Goal: Task Accomplishment & Management: Manage account settings

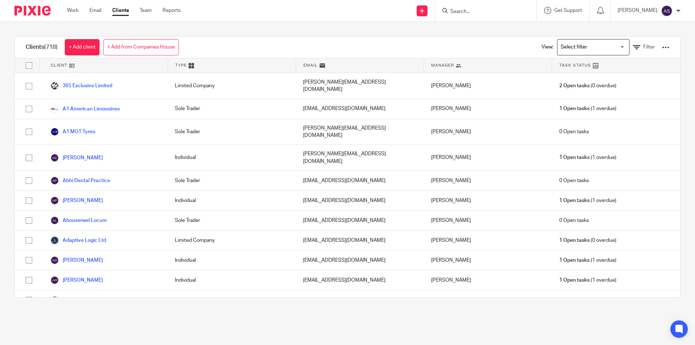
click at [638, 42] on div "View: Loading... Filter" at bounding box center [600, 47] width 139 height 21
click at [637, 44] on link "Filter" at bounding box center [644, 47] width 22 height 8
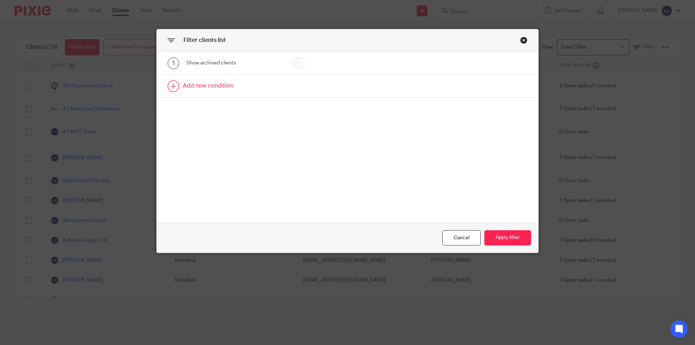
click at [246, 90] on link at bounding box center [348, 86] width 382 height 22
click at [228, 95] on div "Field" at bounding box center [227, 88] width 70 height 15
type input "utr"
click at [227, 127] on li "UTR" at bounding box center [230, 124] width 93 height 15
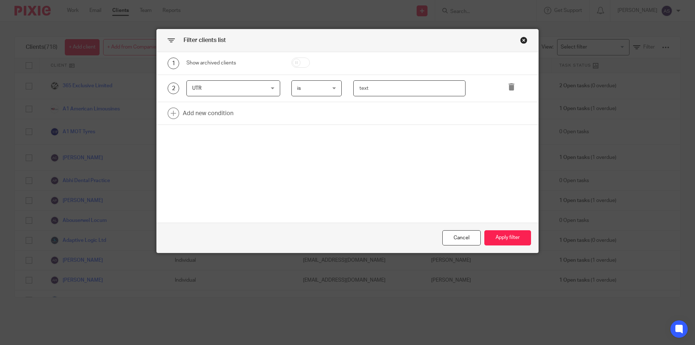
click at [375, 88] on input "text" at bounding box center [409, 88] width 113 height 16
type input "7941571511"
click at [493, 241] on button "Apply filter" at bounding box center [507, 238] width 47 height 16
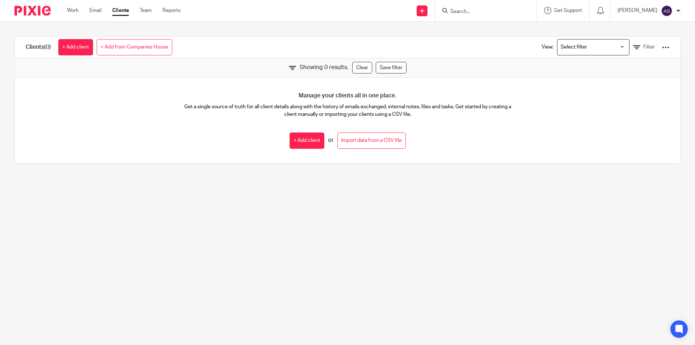
click at [498, 9] on input "Search" at bounding box center [482, 12] width 65 height 7
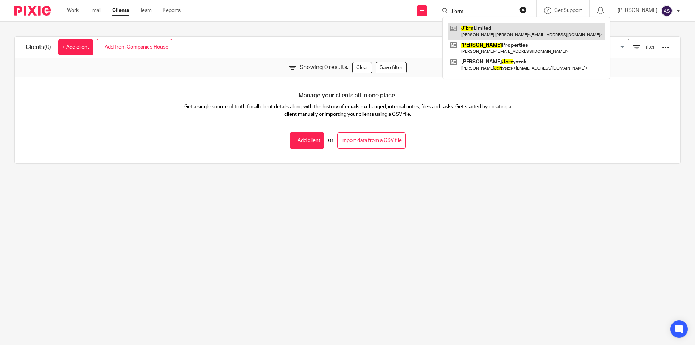
type input "J'erm"
click at [492, 31] on link at bounding box center [526, 31] width 156 height 17
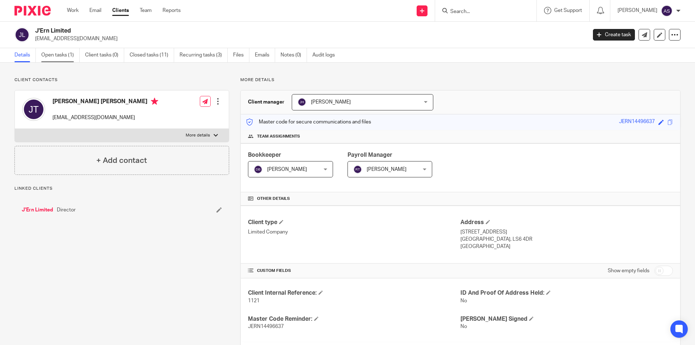
click at [74, 57] on link "Open tasks (1)" at bounding box center [60, 55] width 38 height 14
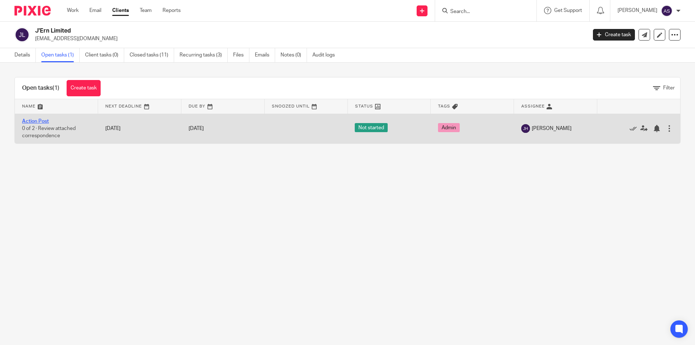
click at [45, 119] on link "Action Post" at bounding box center [35, 121] width 27 height 5
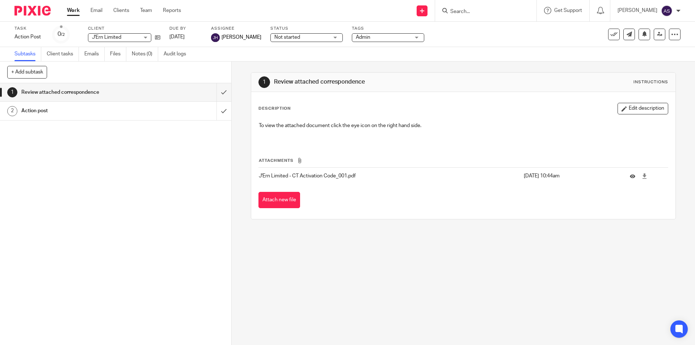
click at [46, 14] on img at bounding box center [32, 11] width 36 height 10
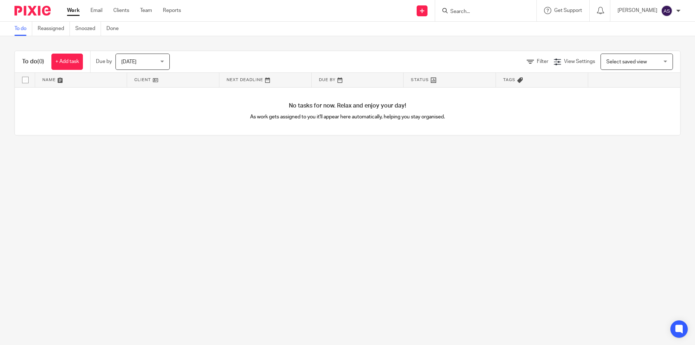
click at [503, 11] on input "Search" at bounding box center [482, 12] width 65 height 7
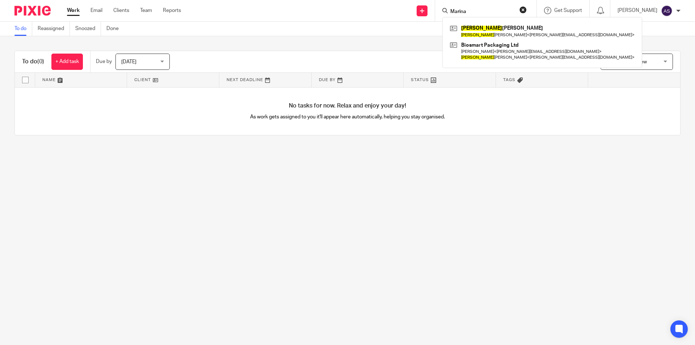
type input "Marina"
click at [527, 7] on button "reset" at bounding box center [522, 9] width 7 height 7
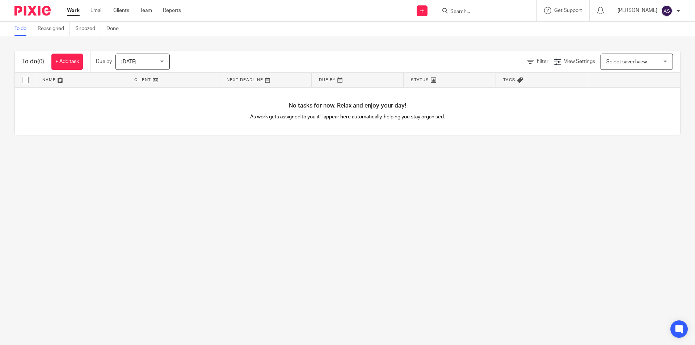
drag, startPoint x: 506, startPoint y: 10, endPoint x: 499, endPoint y: 8, distance: 7.9
click at [506, 10] on input "Search" at bounding box center [482, 12] width 65 height 7
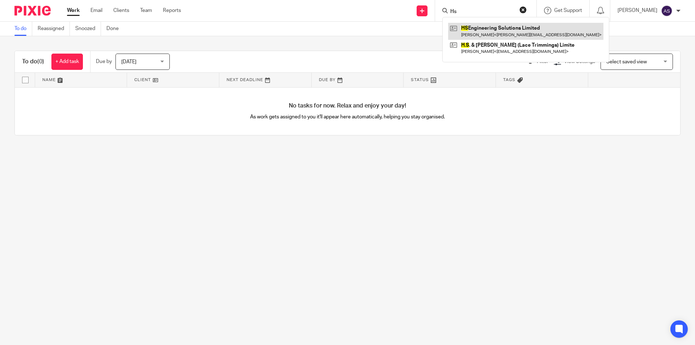
type input "Hs"
click at [494, 28] on link at bounding box center [525, 31] width 155 height 17
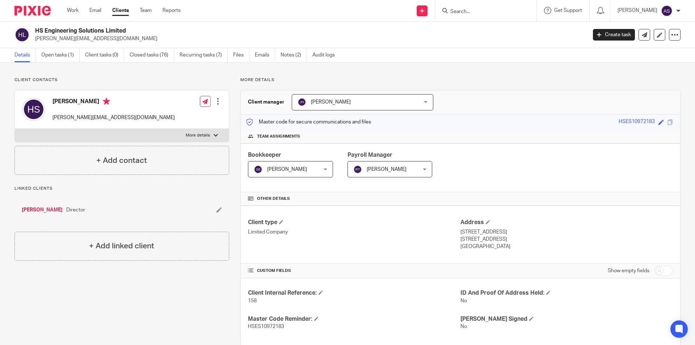
click at [500, 11] on input "Search" at bounding box center [482, 12] width 65 height 7
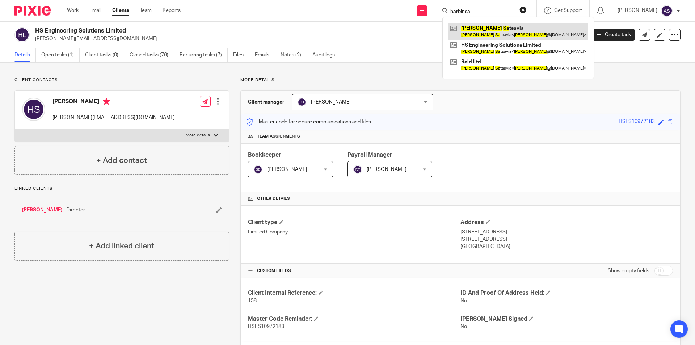
type input "harbir sa"
click at [507, 30] on link at bounding box center [518, 31] width 140 height 17
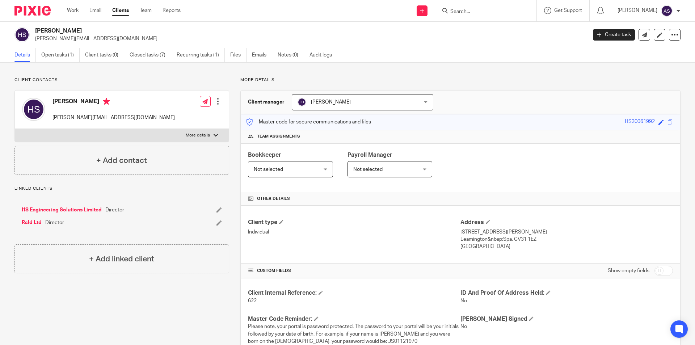
click at [499, 5] on div at bounding box center [485, 10] width 101 height 21
click at [493, 15] on form at bounding box center [488, 10] width 77 height 9
click at [489, 6] on form at bounding box center [488, 10] width 77 height 9
click at [482, 9] on input "Search" at bounding box center [482, 12] width 65 height 7
type input "vox"
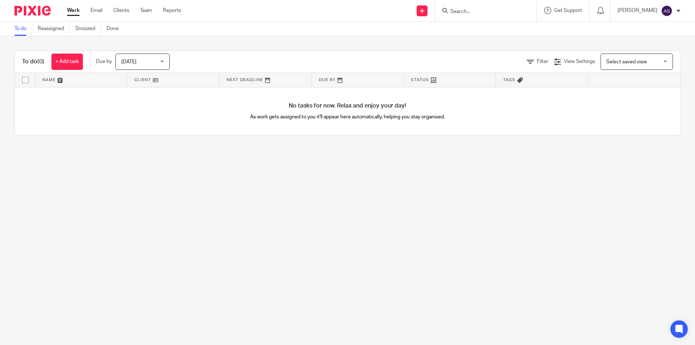
click at [481, 16] on div at bounding box center [485, 10] width 101 height 21
click at [484, 11] on input "Search" at bounding box center [482, 12] width 65 height 7
type input "Arun S"
click at [484, 28] on link at bounding box center [493, 28] width 90 height 11
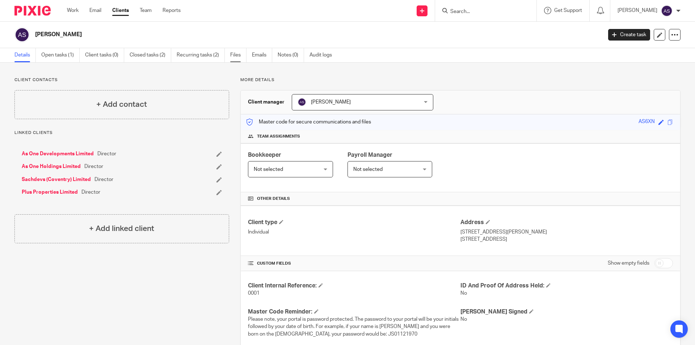
click at [233, 54] on link "Files" at bounding box center [238, 55] width 16 height 14
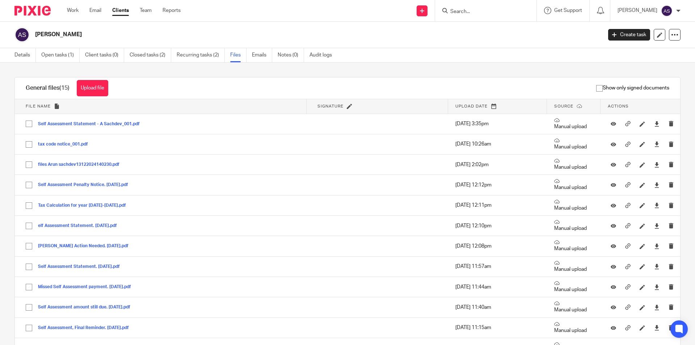
click at [253, 21] on div "Work Email Clients Team Reports Work Email Clients Team Reports Settings Send n…" at bounding box center [347, 11] width 695 height 22
click at [101, 85] on button "Upload file" at bounding box center [92, 88] width 31 height 16
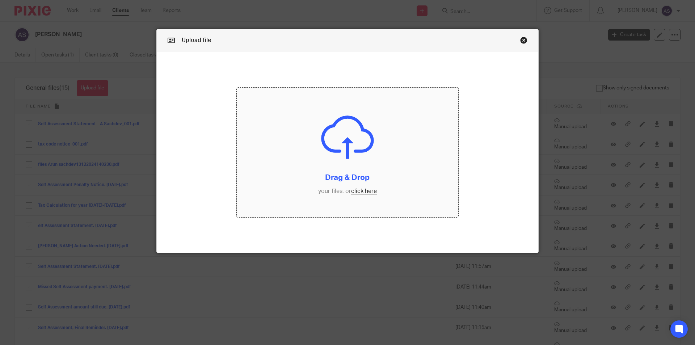
click at [295, 118] on input "file" at bounding box center [348, 153] width 222 height 130
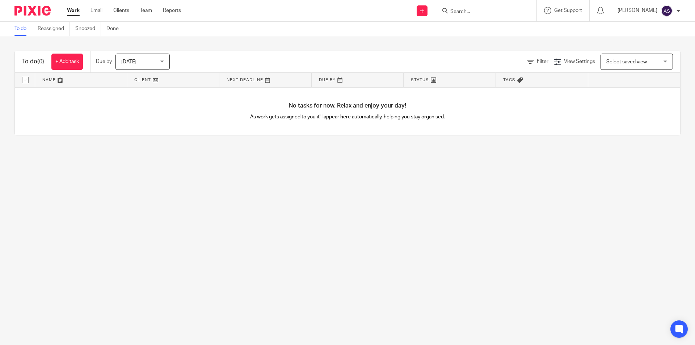
click at [483, 9] on input "Search" at bounding box center [482, 12] width 65 height 7
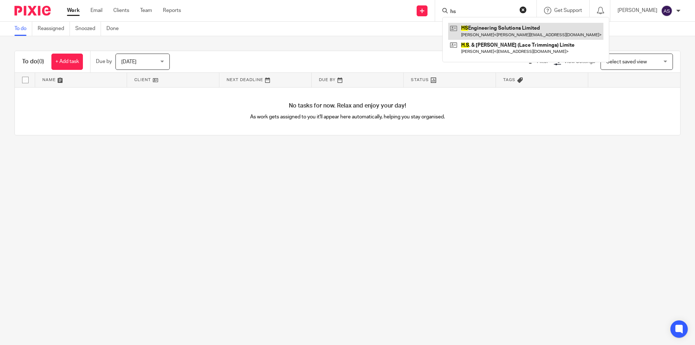
type input "hs"
click at [482, 30] on link at bounding box center [525, 31] width 155 height 17
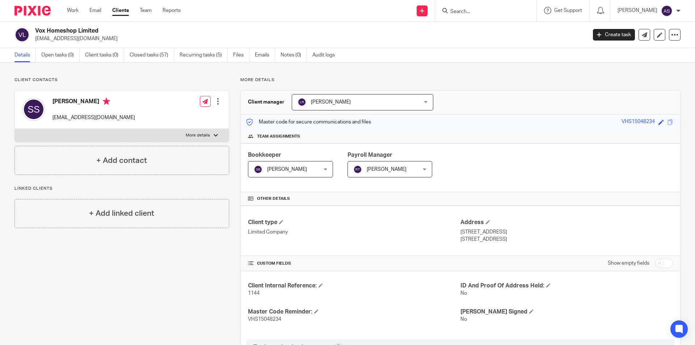
click at [492, 9] on input "Search" at bounding box center [482, 12] width 65 height 7
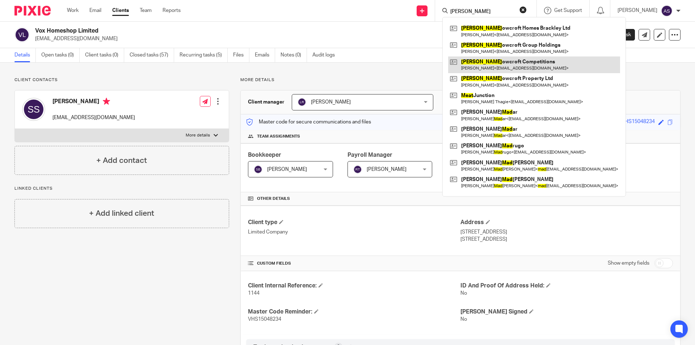
type input "mead"
click at [503, 66] on link at bounding box center [534, 64] width 172 height 17
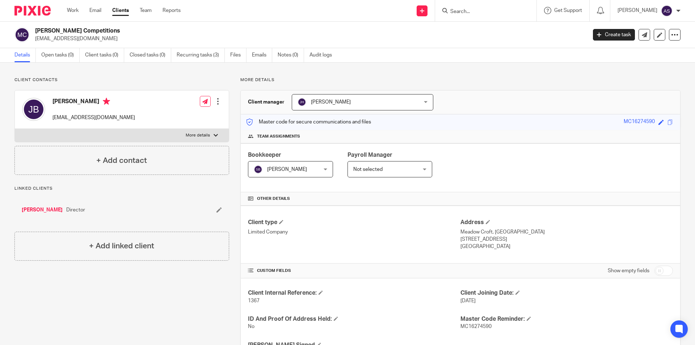
click at [484, 9] on input "Search" at bounding box center [482, 12] width 65 height 7
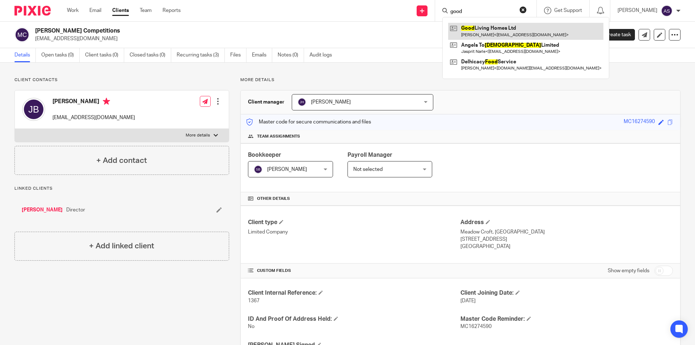
type input "good"
click at [493, 28] on link at bounding box center [525, 31] width 155 height 17
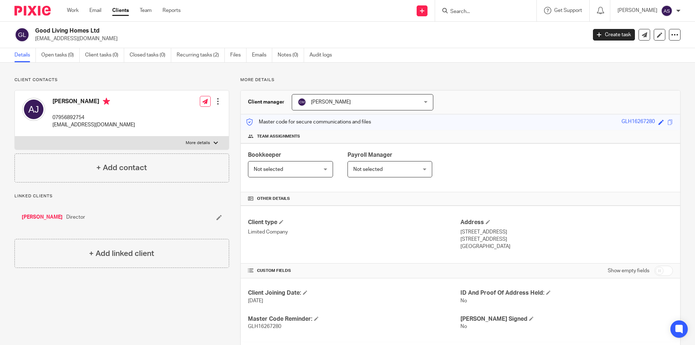
click at [480, 8] on form at bounding box center [488, 10] width 77 height 9
click at [480, 9] on input "Search" at bounding box center [482, 12] width 65 height 7
type input "KFI"
click at [515, 32] on link at bounding box center [509, 31] width 122 height 17
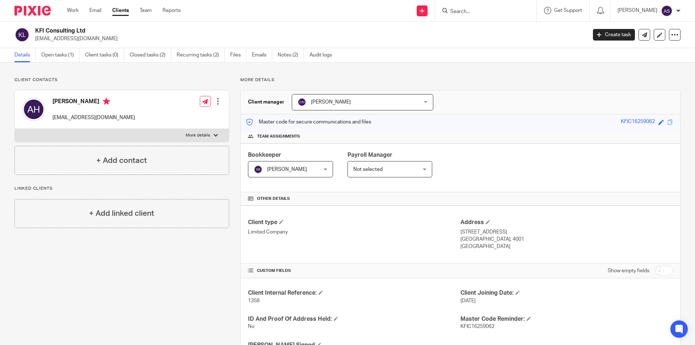
click at [504, 13] on input "Search" at bounding box center [482, 12] width 65 height 7
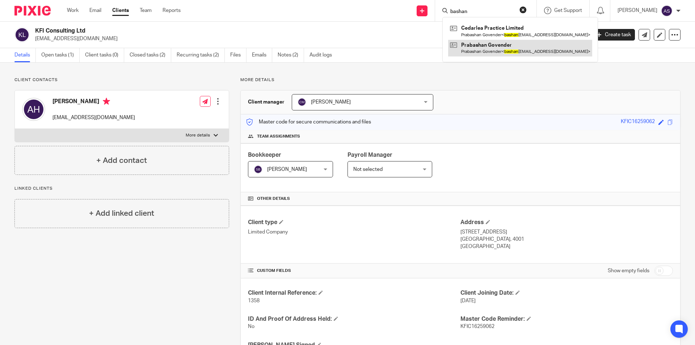
type input "bashan"
click at [505, 43] on link at bounding box center [520, 48] width 144 height 17
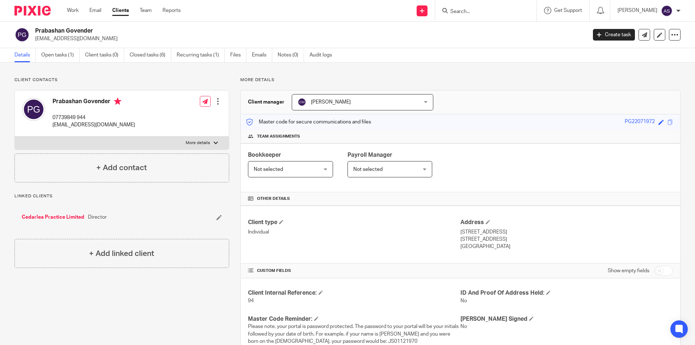
click at [129, 5] on div "Work Email Clients Team Reports Work Email Clients Team Reports Settings" at bounding box center [126, 10] width 132 height 21
click at [127, 7] on link "Clients" at bounding box center [120, 10] width 17 height 7
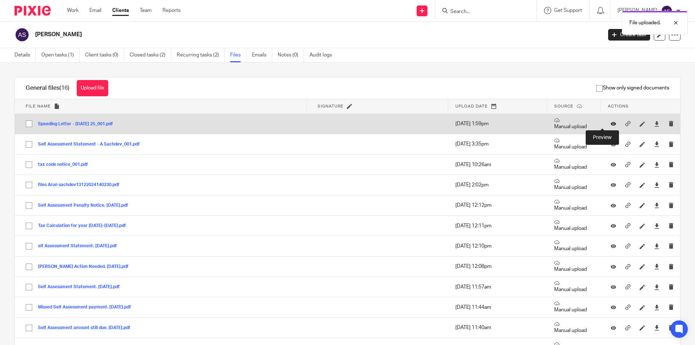
click at [611, 125] on icon at bounding box center [613, 123] width 5 height 5
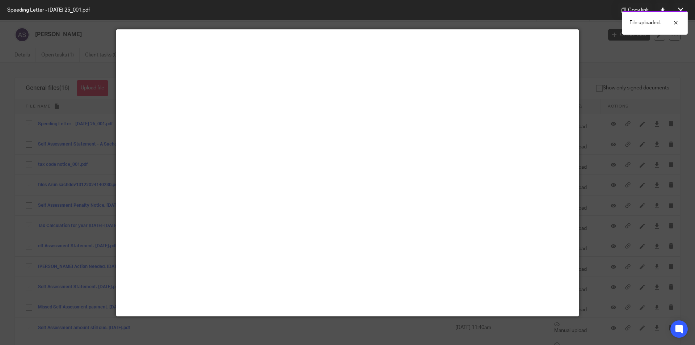
scroll to position [14, 0]
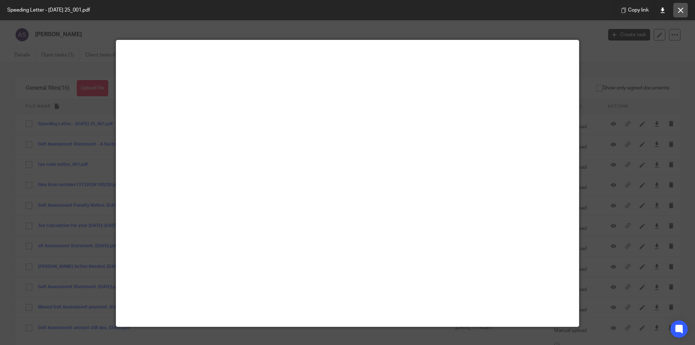
click at [678, 15] on button at bounding box center [680, 10] width 14 height 14
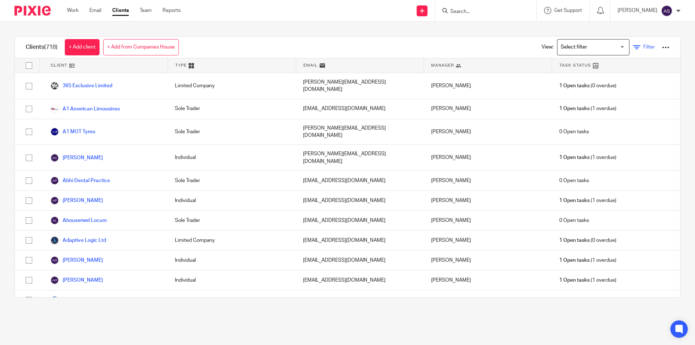
click at [633, 49] on icon at bounding box center [636, 47] width 7 height 7
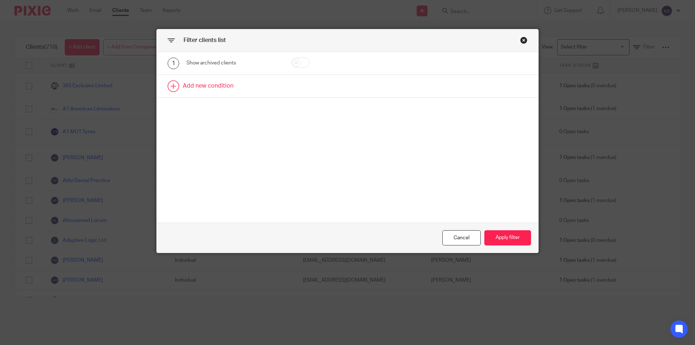
click at [199, 90] on link at bounding box center [348, 86] width 382 height 22
click at [223, 96] on div "Field" at bounding box center [233, 88] width 94 height 16
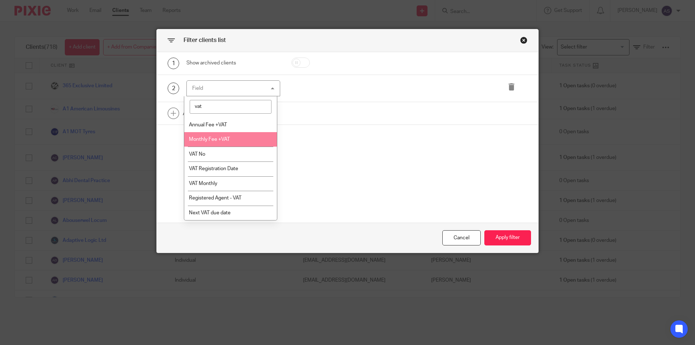
type input "vat"
click at [226, 152] on li "VAT No" at bounding box center [230, 154] width 93 height 15
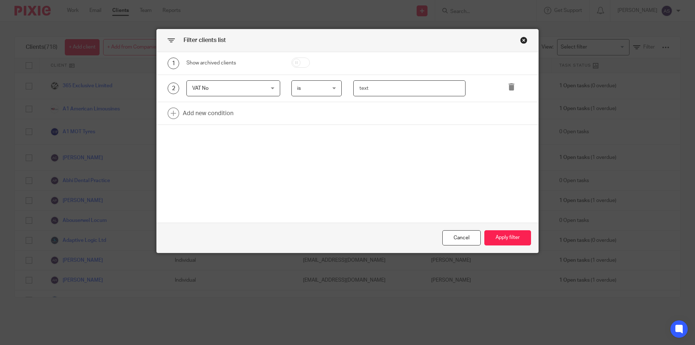
click at [418, 85] on input "text" at bounding box center [409, 88] width 113 height 16
type input "4"
type input "406756095"
click at [509, 234] on button "Apply filter" at bounding box center [507, 238] width 47 height 16
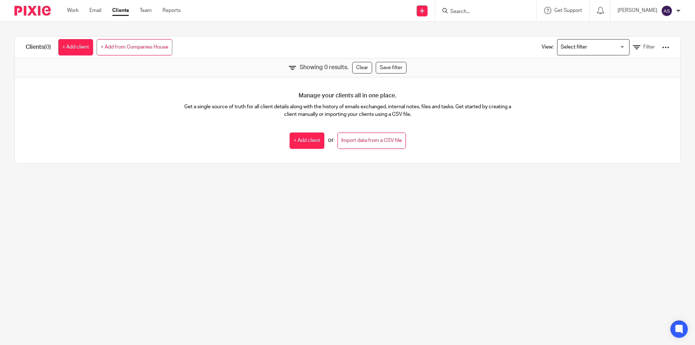
click at [636, 52] on div "View: Loading... Filter" at bounding box center [600, 47] width 139 height 21
click at [643, 48] on span "Filter" at bounding box center [649, 47] width 12 height 5
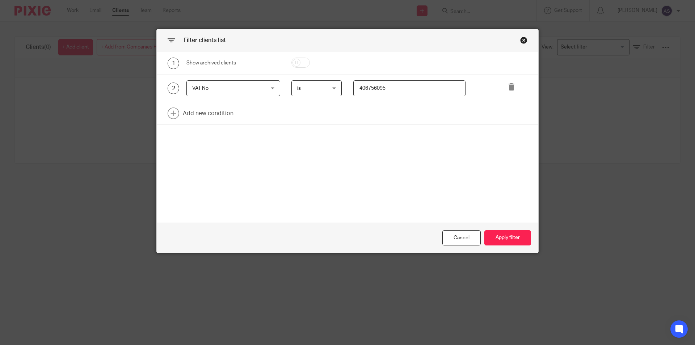
click at [376, 90] on input "406756095" at bounding box center [409, 88] width 113 height 16
type input "4"
type input "406756095"
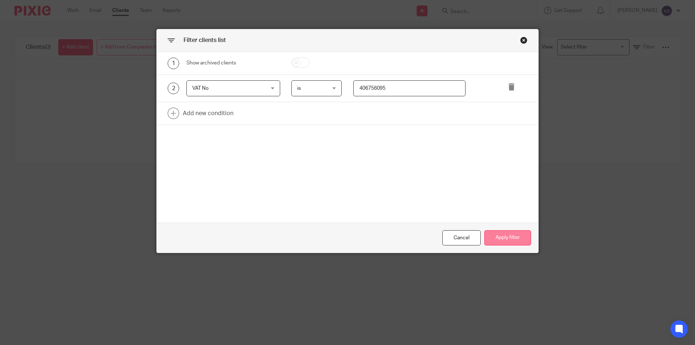
click at [507, 239] on button "Apply filter" at bounding box center [507, 238] width 47 height 16
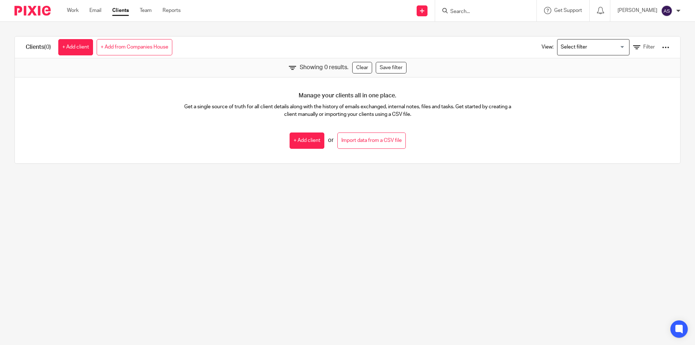
click at [482, 9] on input "Search" at bounding box center [482, 12] width 65 height 7
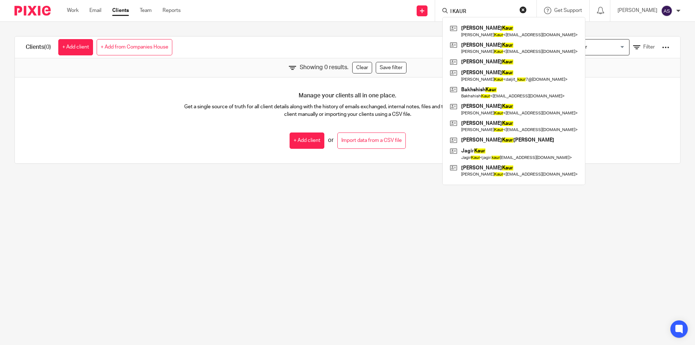
click at [482, 13] on input "l KAUR" at bounding box center [482, 12] width 65 height 7
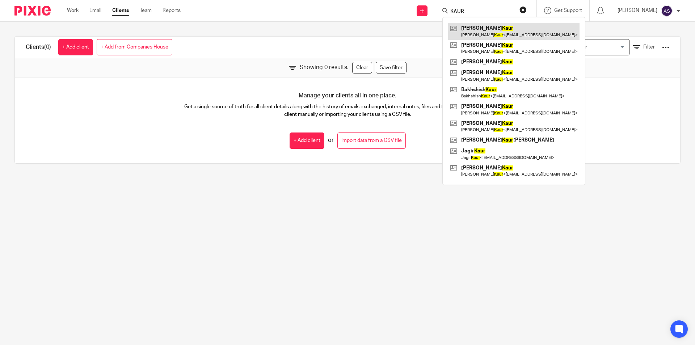
type input "KAUR"
click at [498, 26] on link at bounding box center [513, 31] width 131 height 17
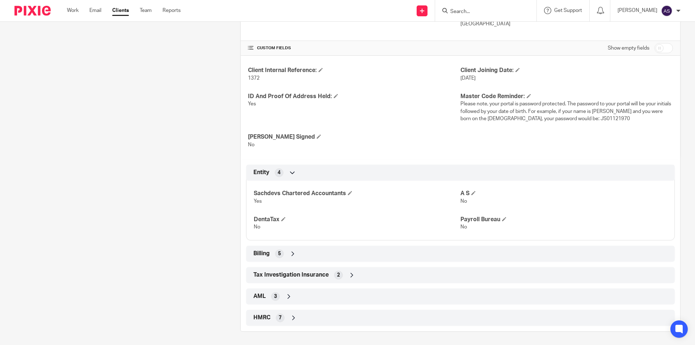
scroll to position [224, 0]
click at [286, 311] on div "HMRC 7" at bounding box center [461, 317] width 418 height 12
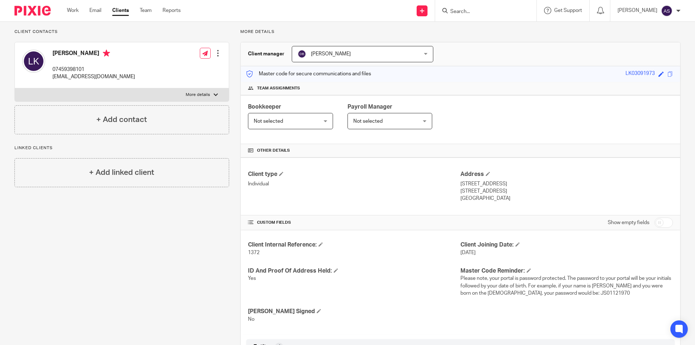
scroll to position [0, 0]
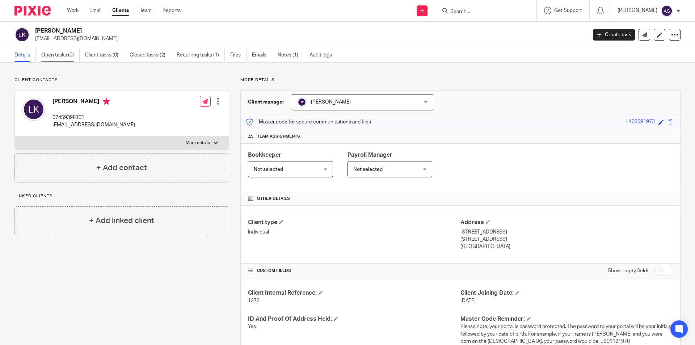
click at [56, 51] on link "Open tasks (0)" at bounding box center [60, 55] width 38 height 14
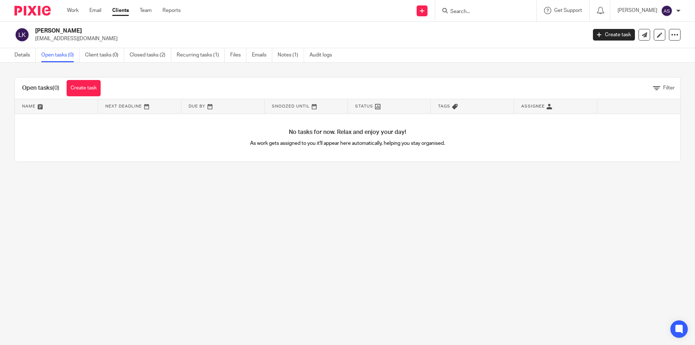
click at [6, 14] on div at bounding box center [30, 10] width 60 height 21
click at [77, 78] on div "Open tasks (0) Create task" at bounding box center [61, 87] width 93 height 21
click at [80, 87] on link "Create task" at bounding box center [84, 88] width 34 height 16
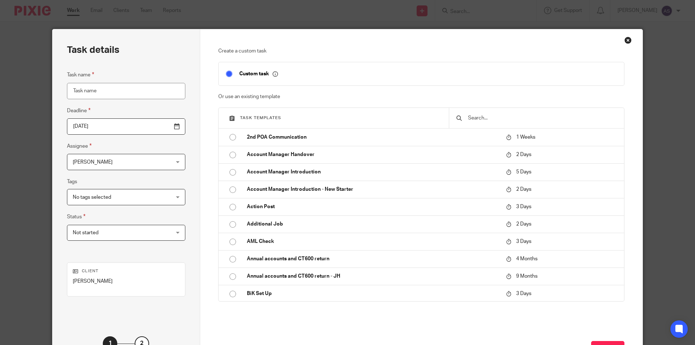
click at [103, 94] on input "Task name" at bounding box center [126, 91] width 118 height 16
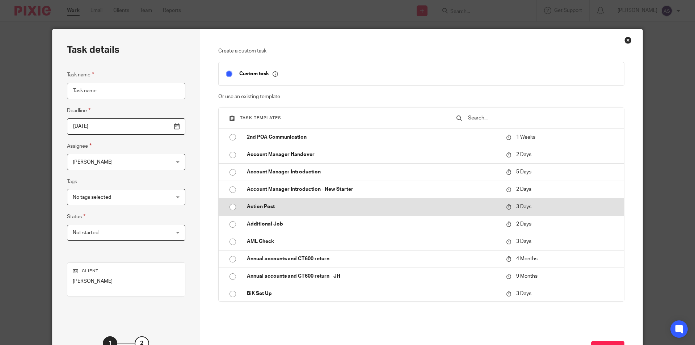
click at [261, 208] on p "Action Post" at bounding box center [373, 206] width 252 height 7
type input "2025-08-22"
type input "Action Post"
checkbox input "false"
radio input "true"
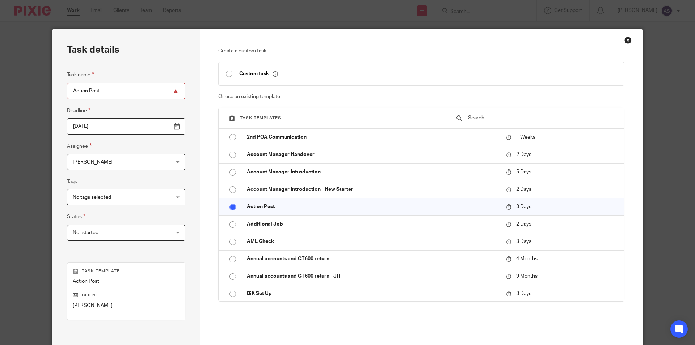
click at [101, 154] on fieldset "Assignee Aaron Shinu Aaron Shinu Client manager Aaron Shinu Accounts Team Arun …" at bounding box center [126, 156] width 118 height 28
click at [102, 161] on span "[PERSON_NAME]" at bounding box center [118, 161] width 90 height 15
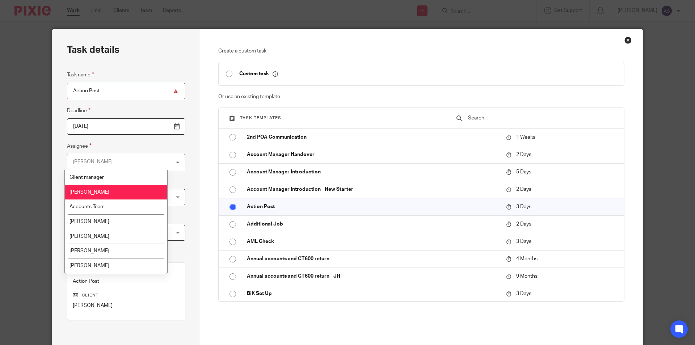
click at [96, 176] on span "Client manager" at bounding box center [86, 177] width 34 height 5
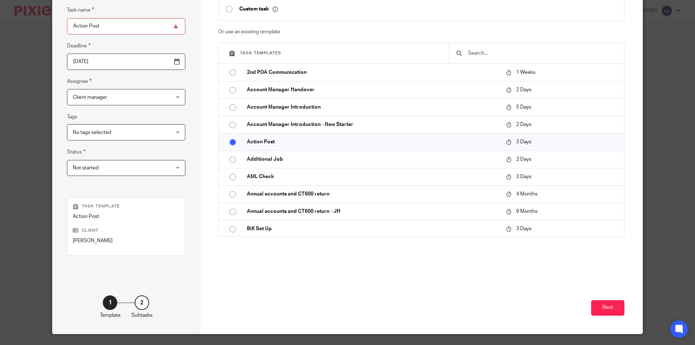
scroll to position [83, 0]
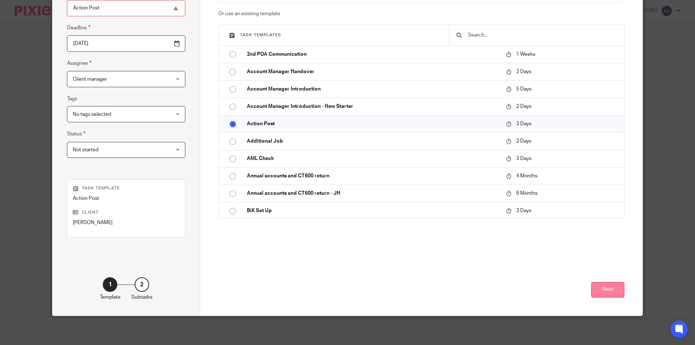
click at [618, 289] on button "Next" at bounding box center [607, 290] width 33 height 16
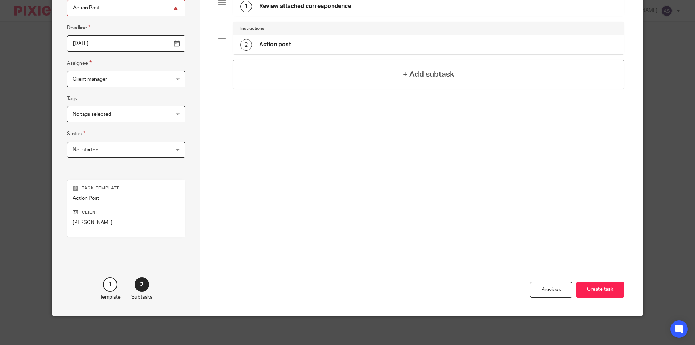
click at [331, 10] on h4 "Review attached correspondence" at bounding box center [305, 7] width 92 height 8
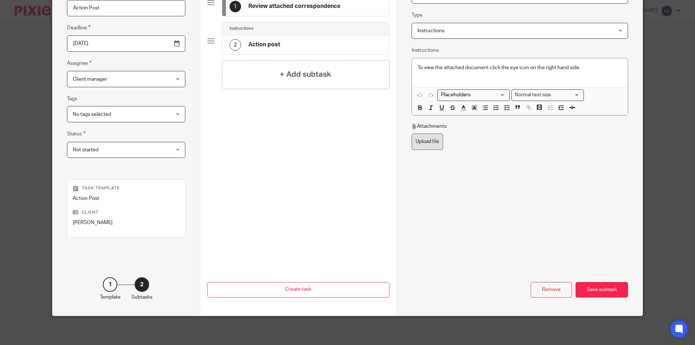
click at [437, 143] on label "Upload file" at bounding box center [427, 142] width 31 height 16
click at [412, 134] on input "Upload file" at bounding box center [411, 133] width 0 height 0
type input "C:\fakepath\L KAUR - Notice of Penalty Assessment_001.pdf"
click at [597, 291] on div "Save subtask" at bounding box center [602, 290] width 52 height 16
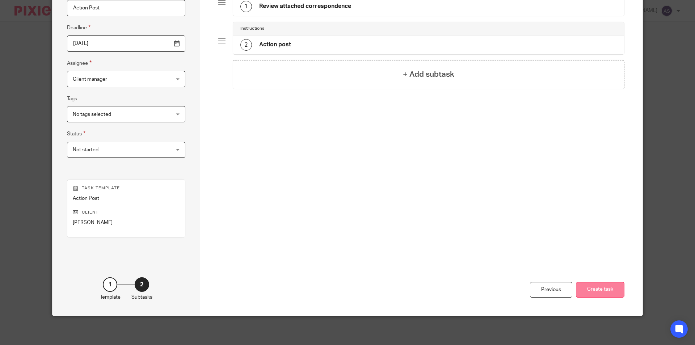
click at [603, 295] on button "Create task" at bounding box center [600, 290] width 49 height 16
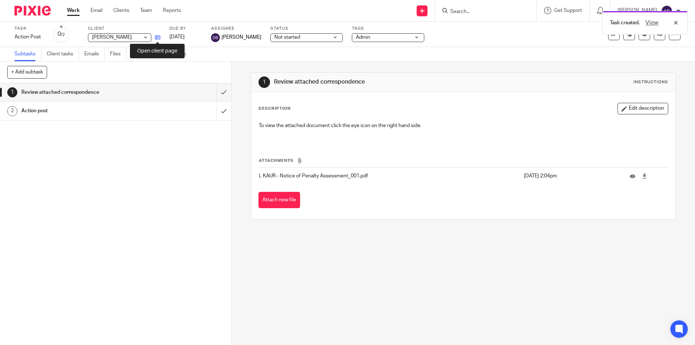
click at [160, 35] on icon at bounding box center [157, 37] width 5 height 5
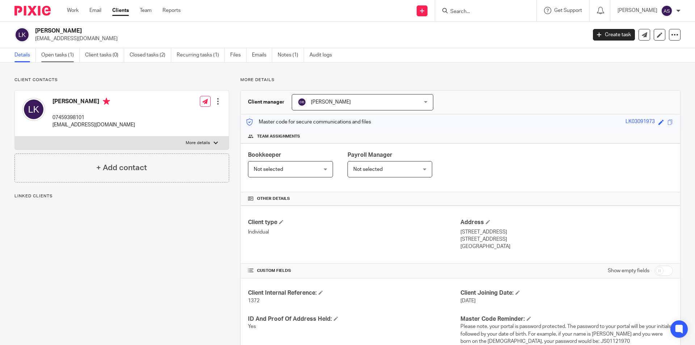
click at [69, 57] on link "Open tasks (1)" at bounding box center [60, 55] width 38 height 14
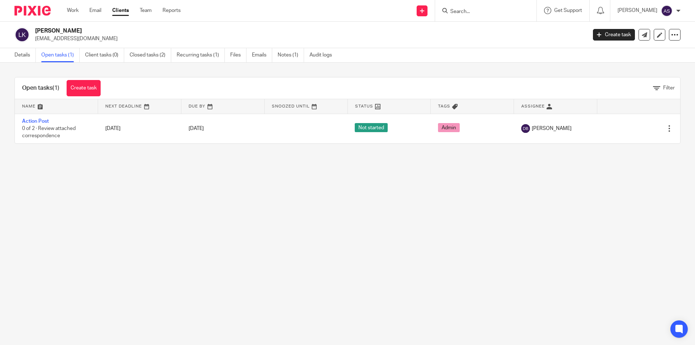
click at [122, 11] on link "Clients" at bounding box center [120, 10] width 17 height 7
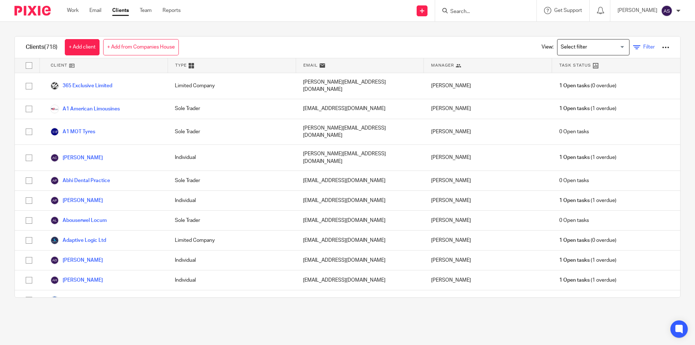
click at [643, 47] on span "Filter" at bounding box center [649, 47] width 12 height 5
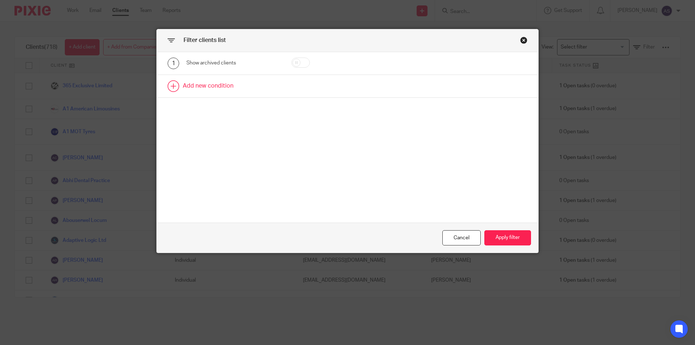
click at [201, 83] on link at bounding box center [348, 86] width 382 height 22
click at [226, 91] on div "Field" at bounding box center [227, 88] width 70 height 15
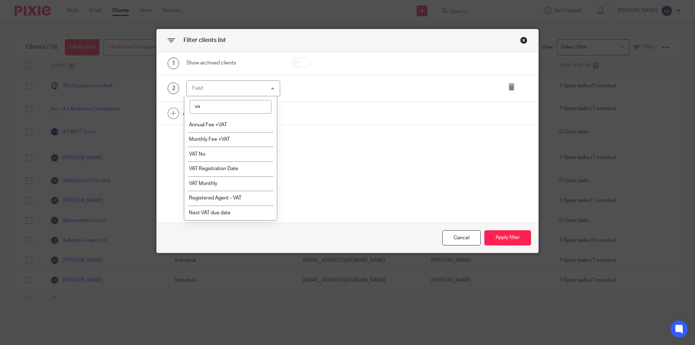
type input "vat"
click at [229, 159] on li "VAT No" at bounding box center [230, 154] width 93 height 15
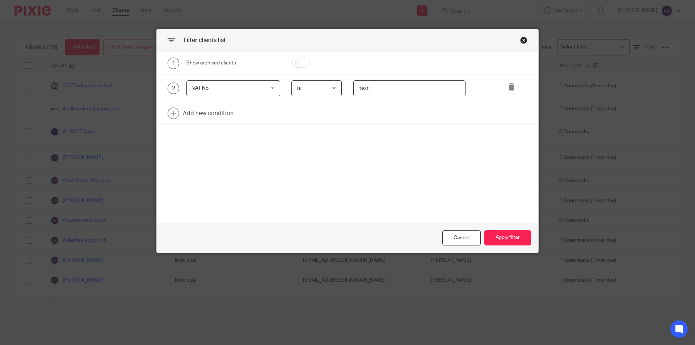
click at [400, 89] on input "text" at bounding box center [409, 88] width 113 height 16
type input "406756095"
click at [514, 237] on button "Apply filter" at bounding box center [507, 238] width 47 height 16
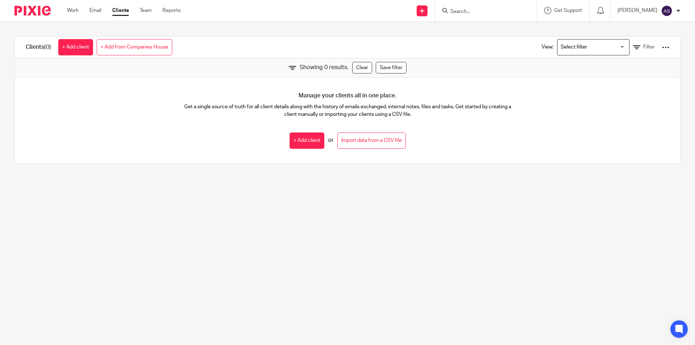
click at [505, 9] on input "Search" at bounding box center [482, 12] width 65 height 7
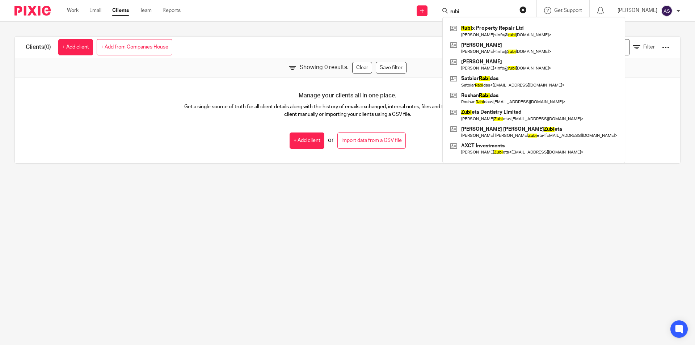
type input "rubi"
click at [270, 46] on div "Clients (0) + Add client + Add from Companies House View: Loading... Filter" at bounding box center [347, 48] width 665 height 22
